Goal: Information Seeking & Learning: Find specific fact

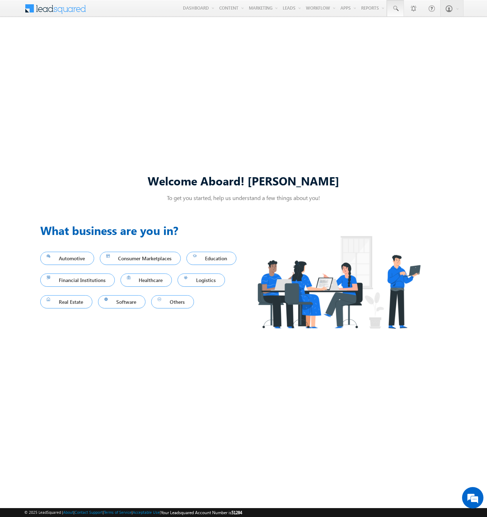
click at [395, 9] on span at bounding box center [395, 8] width 7 height 7
type input "8990189340"
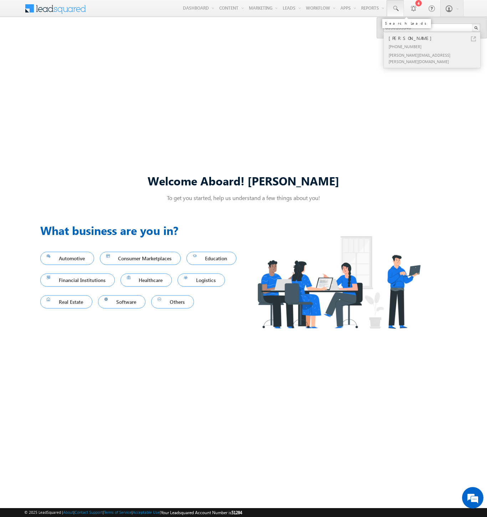
click at [435, 38] on div "[PERSON_NAME]" at bounding box center [435, 38] width 96 height 8
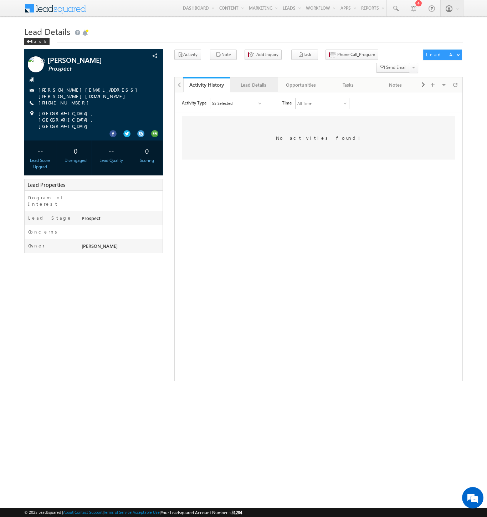
click at [254, 81] on div "Lead Details" at bounding box center [253, 85] width 35 height 9
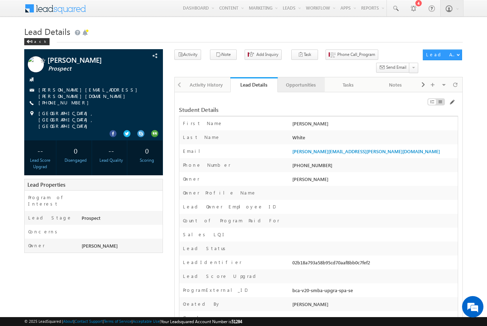
click at [301, 81] on div "Opportunities" at bounding box center [301, 85] width 35 height 9
